Goal: Task Accomplishment & Management: Manage account settings

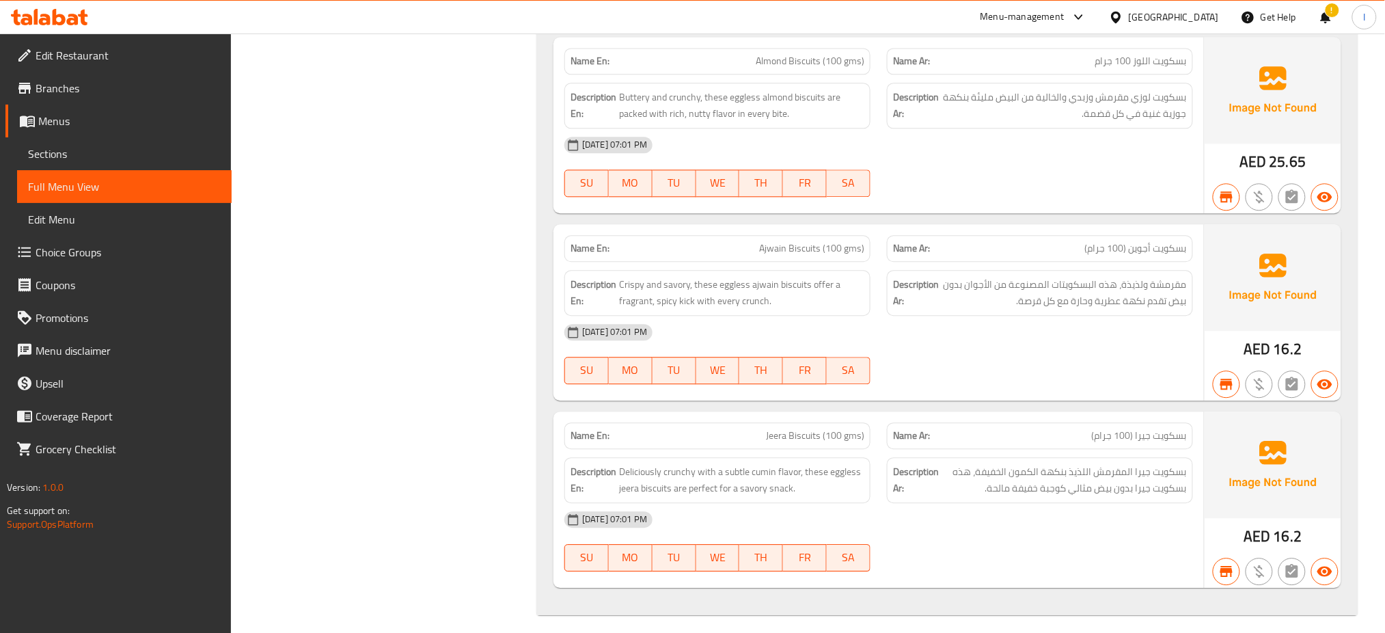
scroll to position [6791, 0]
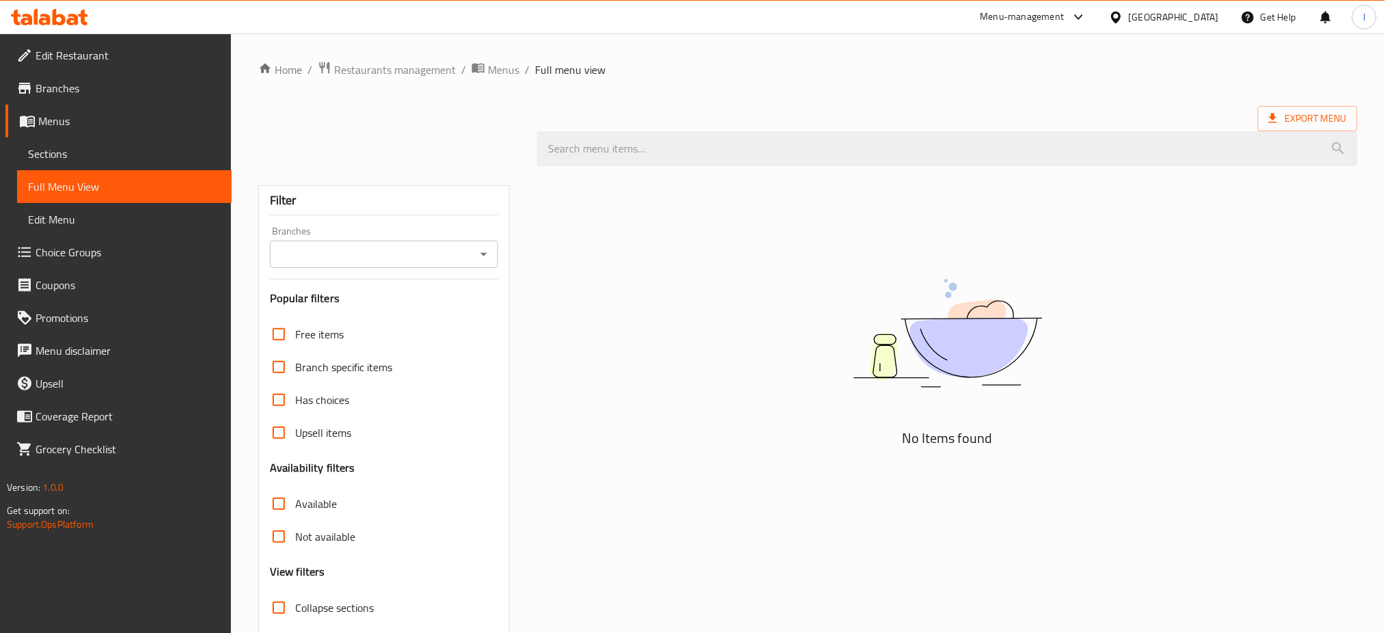
click at [1128, 18] on div at bounding box center [1119, 17] width 20 height 15
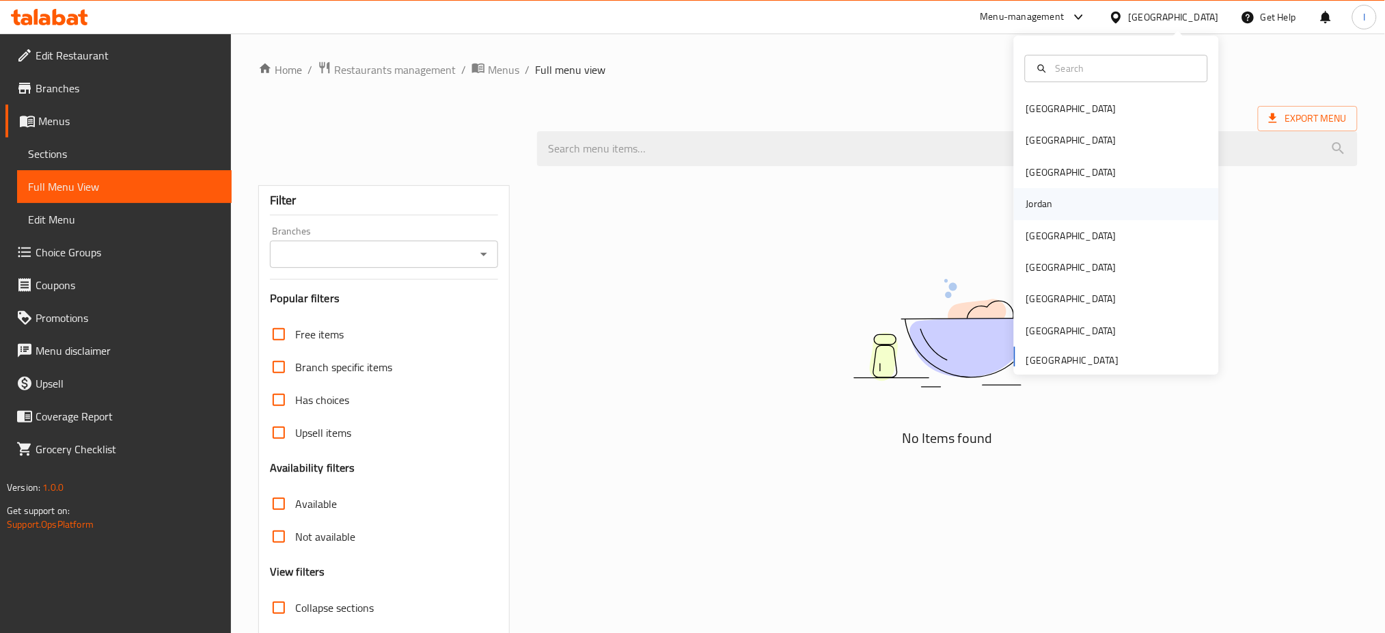
click at [1057, 206] on div "Jordan" at bounding box center [1116, 203] width 205 height 31
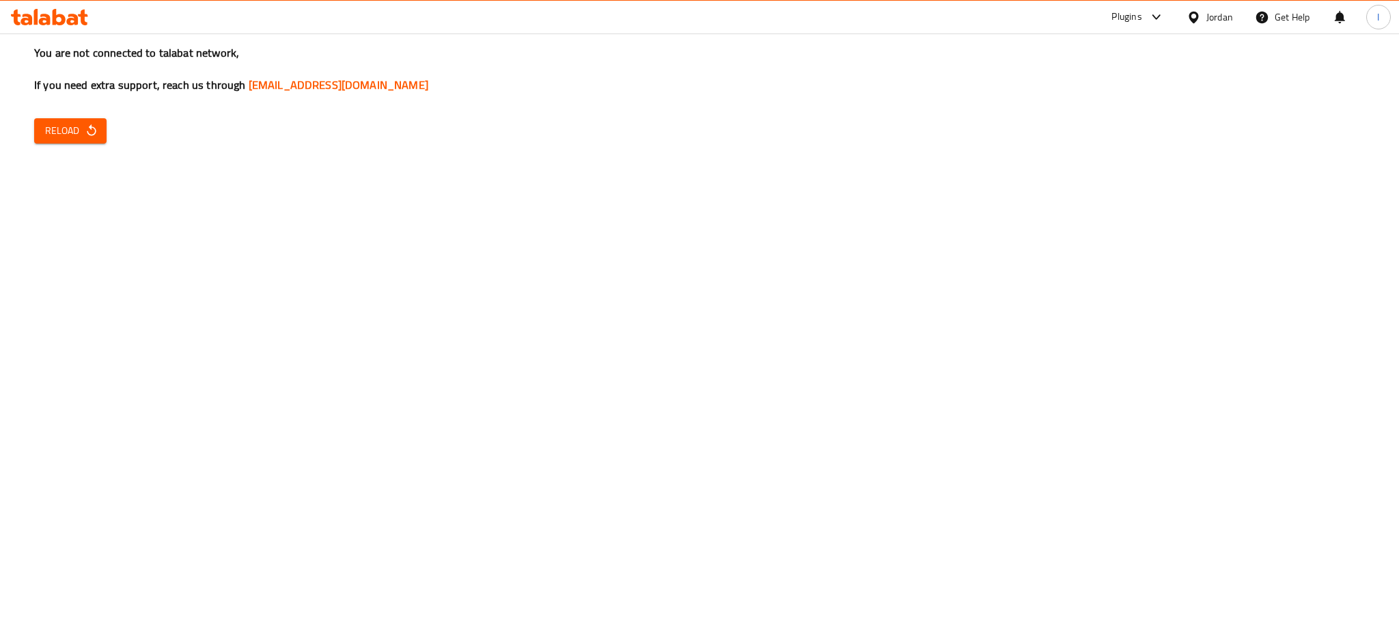
click at [224, 360] on div "You are not connected to talabat network, If you need extra support, reach us t…" at bounding box center [699, 316] width 1399 height 633
click at [67, 130] on span "Reload" at bounding box center [70, 130] width 51 height 17
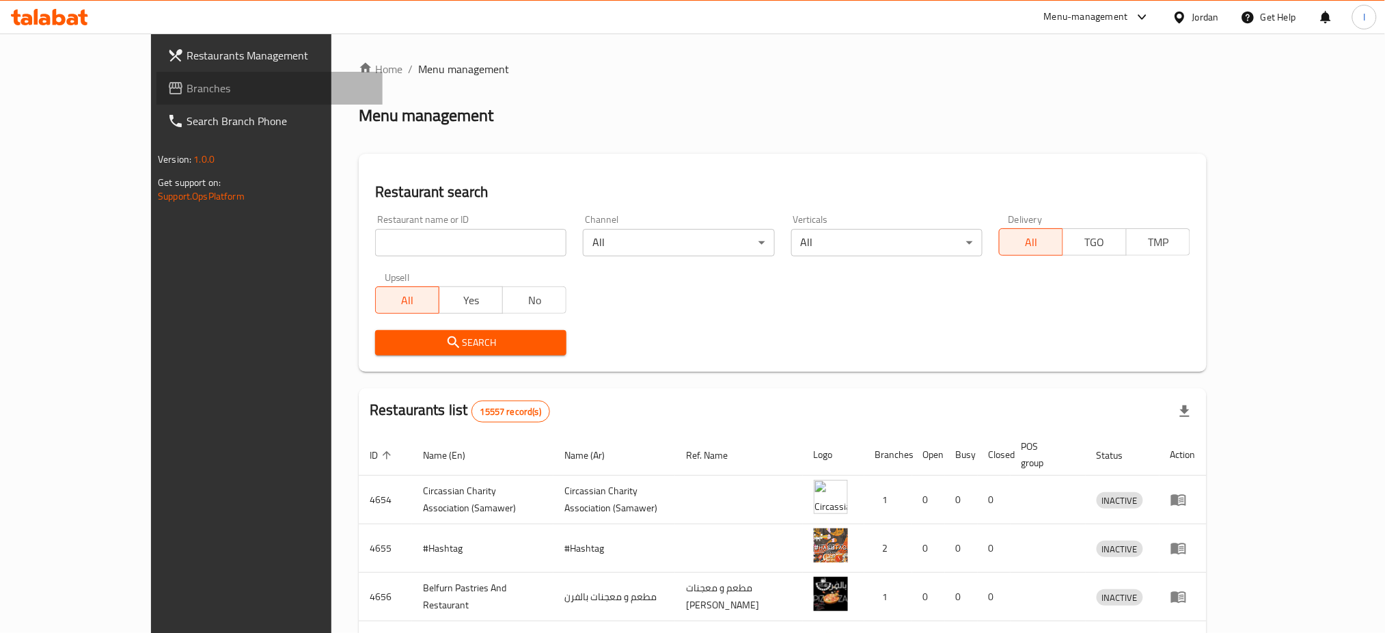
click at [169, 85] on icon at bounding box center [176, 88] width 14 height 12
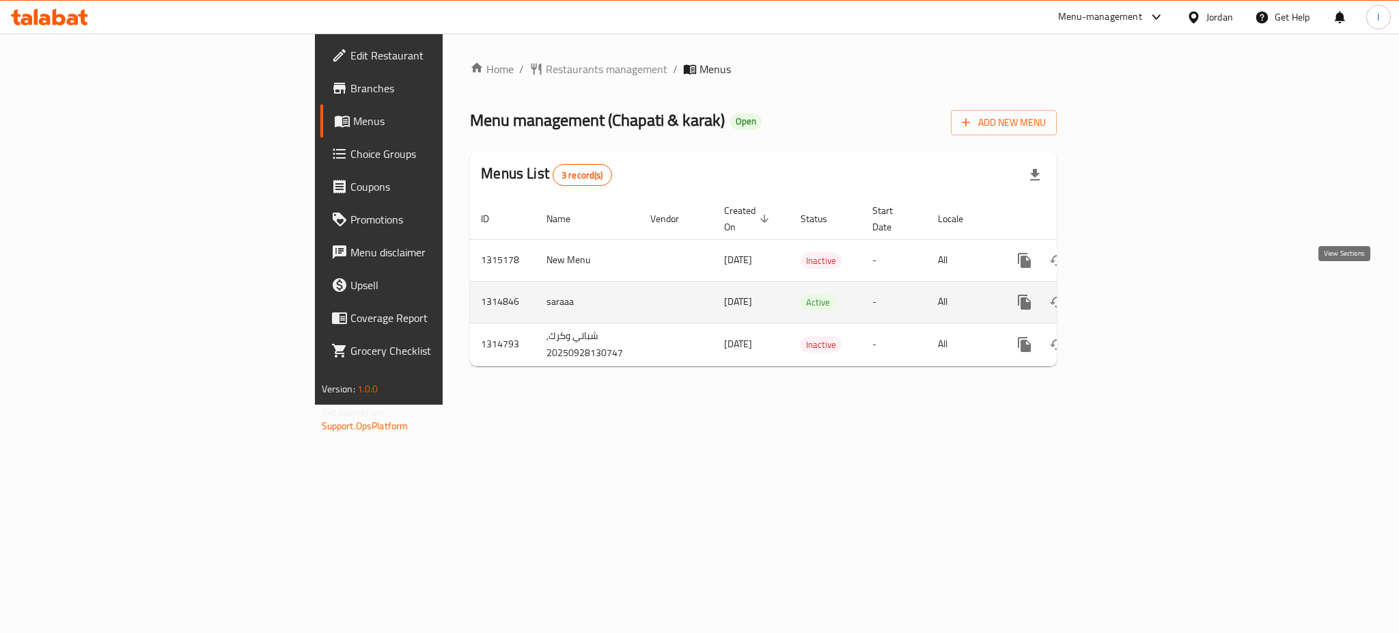
click at [1131, 294] on icon "enhanced table" at bounding box center [1123, 302] width 16 height 16
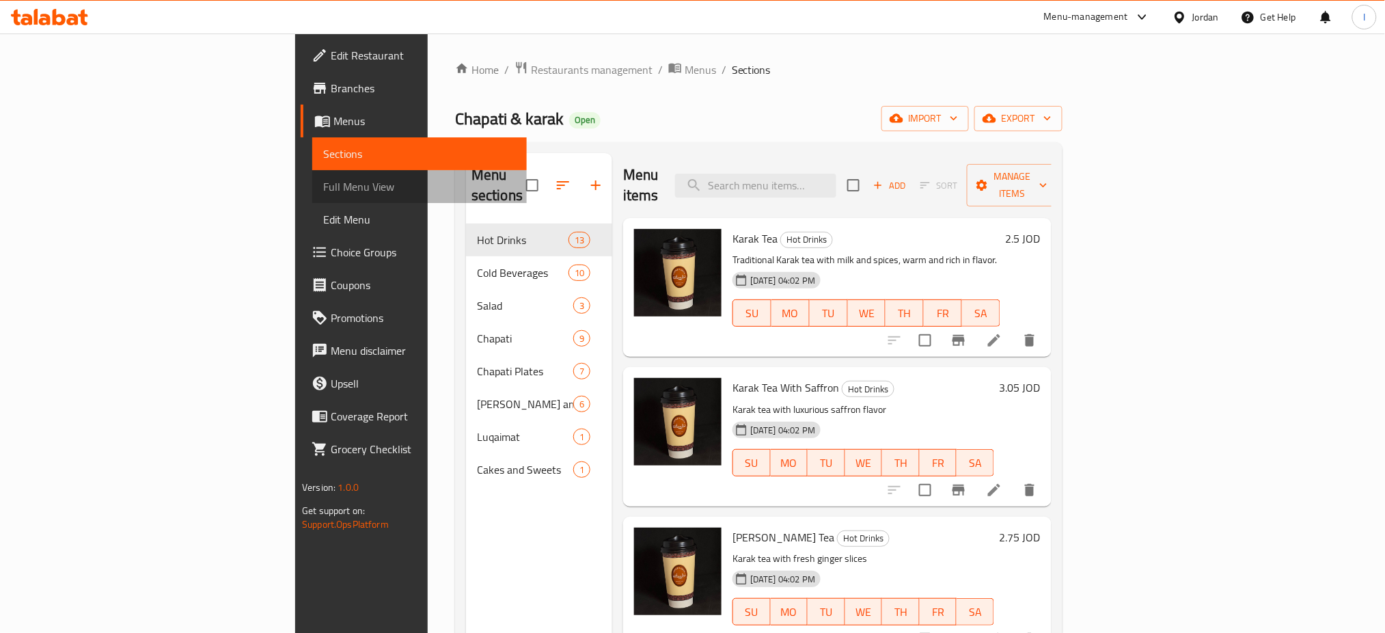
click at [323, 182] on span "Full Menu View" at bounding box center [419, 186] width 193 height 16
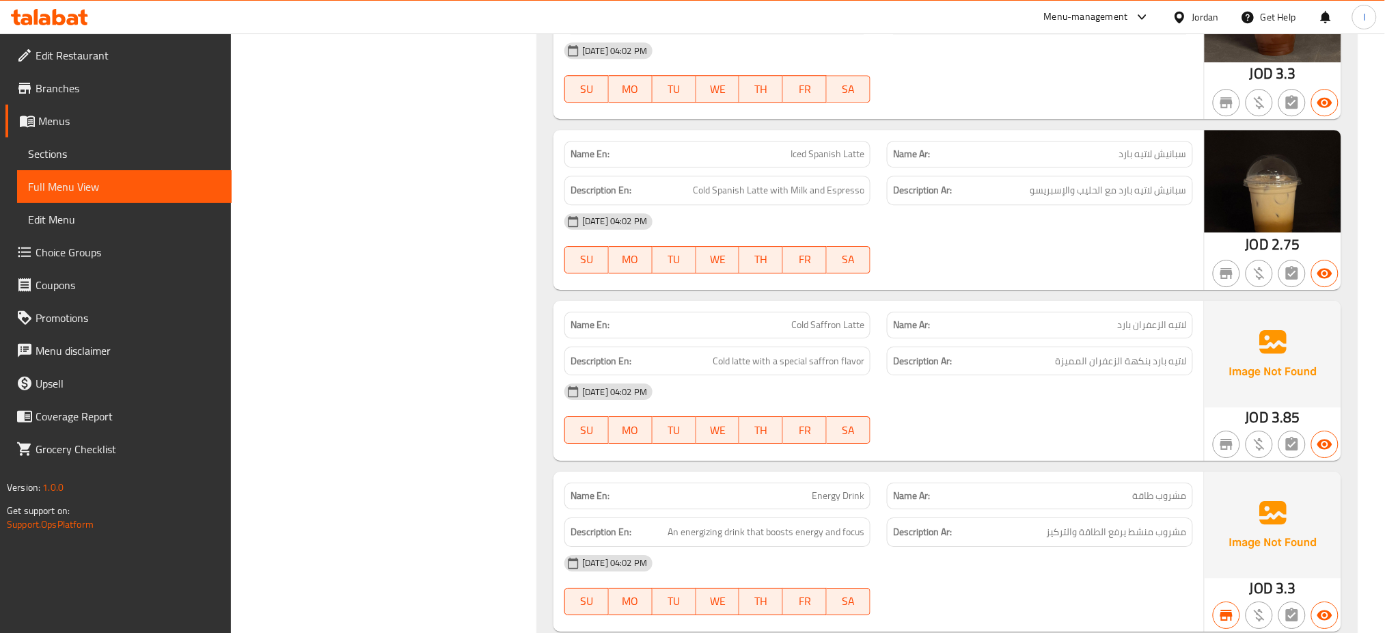
scroll to position [3043, 0]
